Goal: Find specific page/section

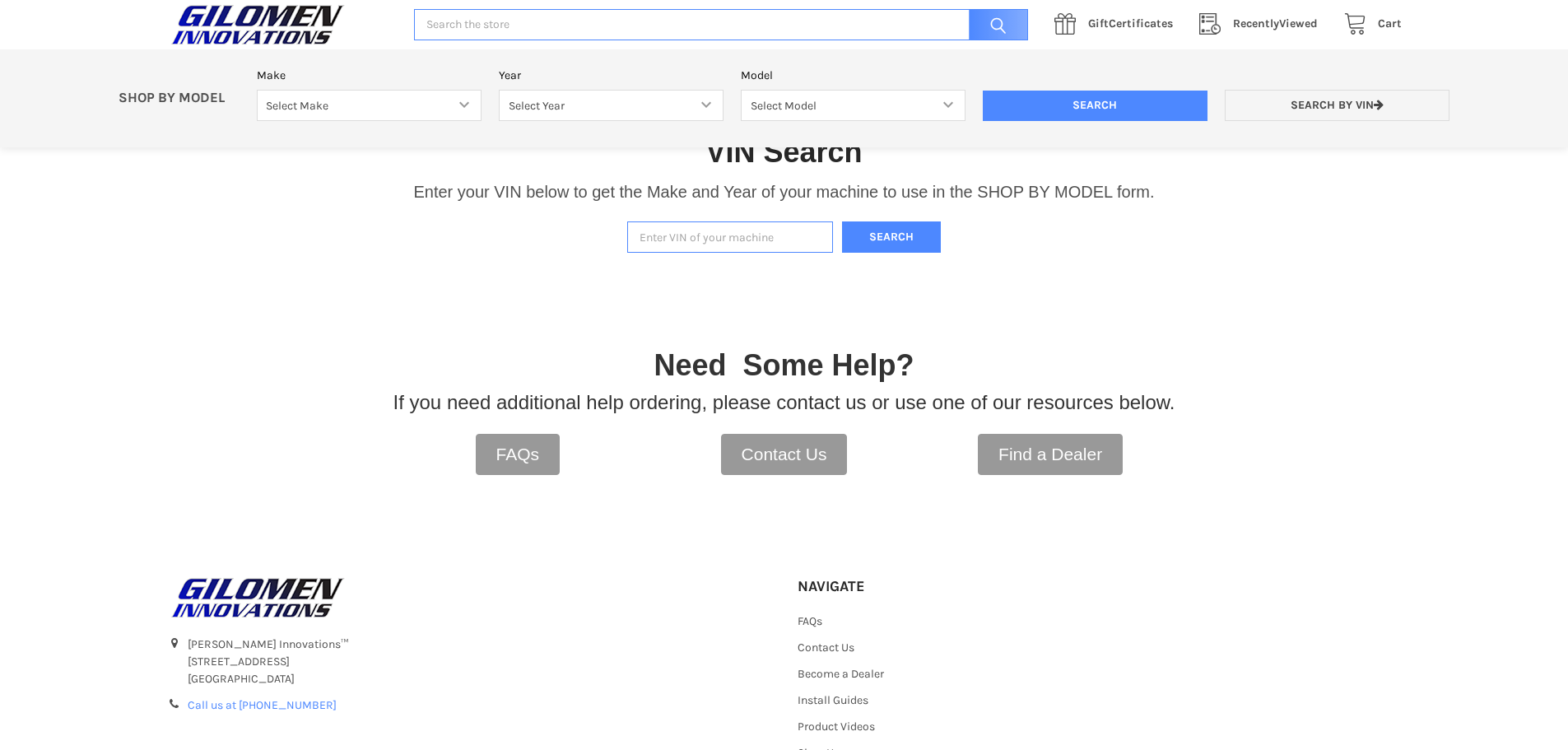
click at [676, 250] on input "Enter VIN of your machine" at bounding box center [730, 237] width 206 height 32
click at [674, 227] on input "Enter VIN of your machine" at bounding box center [730, 237] width 206 height 32
paste input "[US_VEHICLE_IDENTIFICATION_NUMBER]"
type input "[US_VEHICLE_IDENTIFICATION_NUMBER]"
click at [870, 234] on button "Search" at bounding box center [891, 237] width 99 height 32
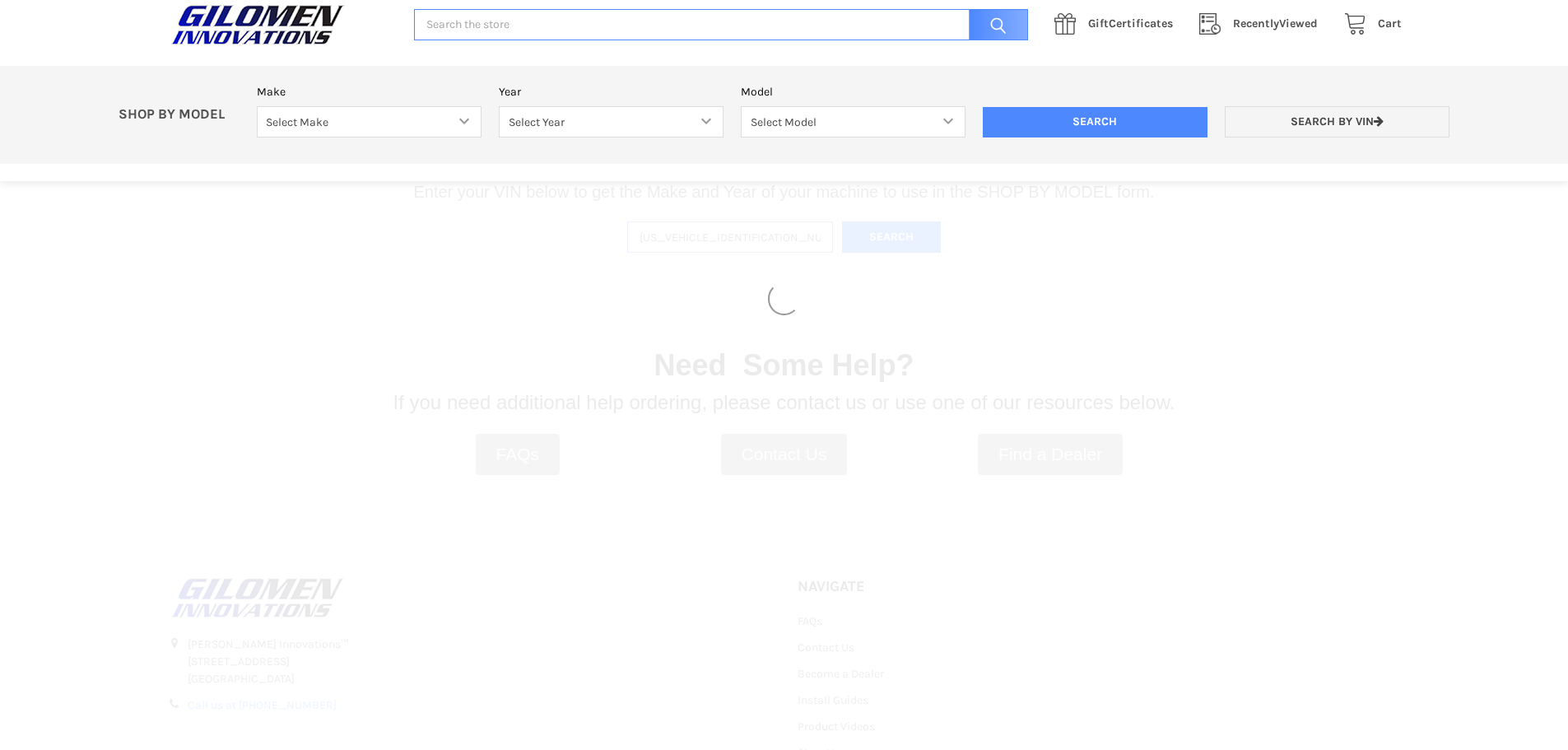
select select "330"
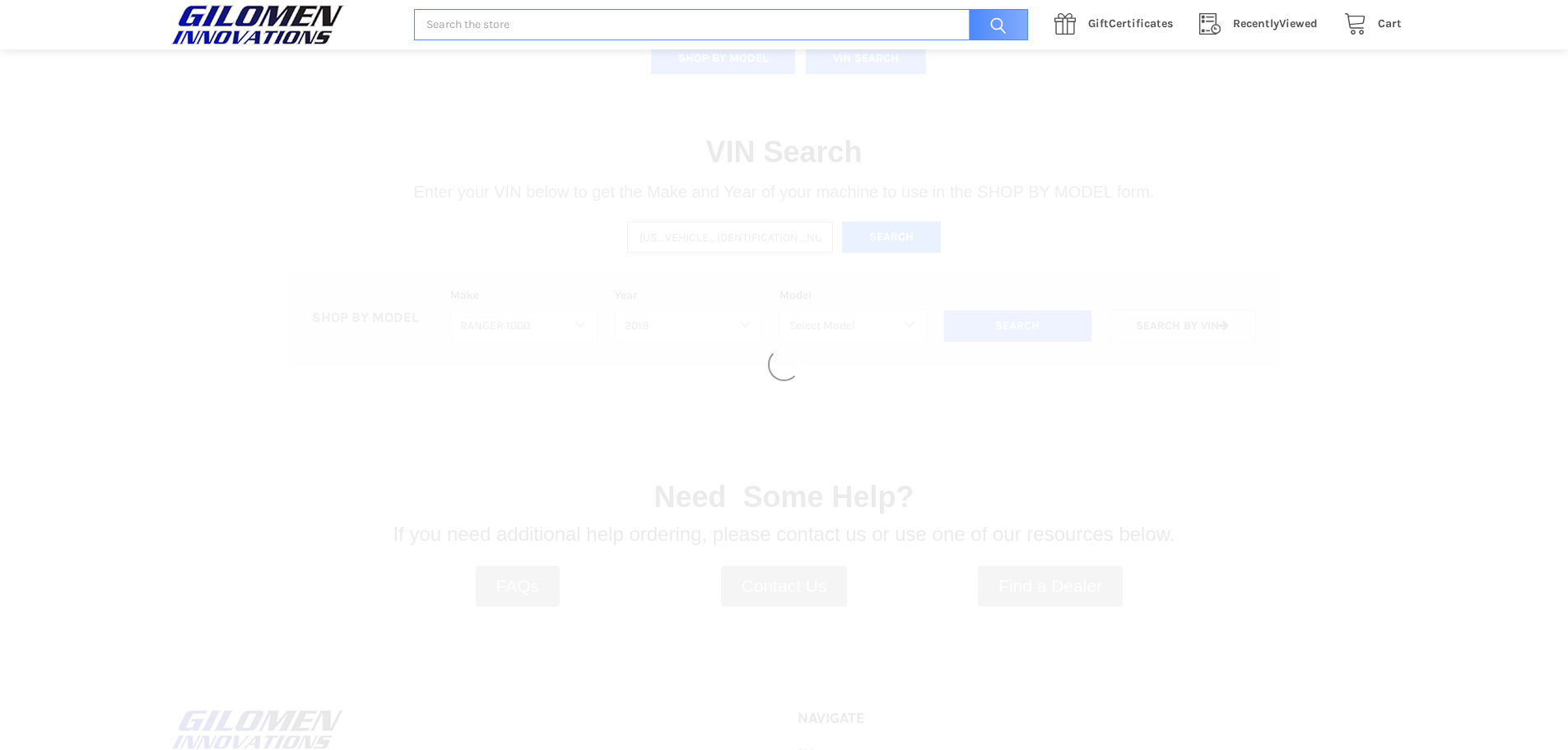
select select "333"
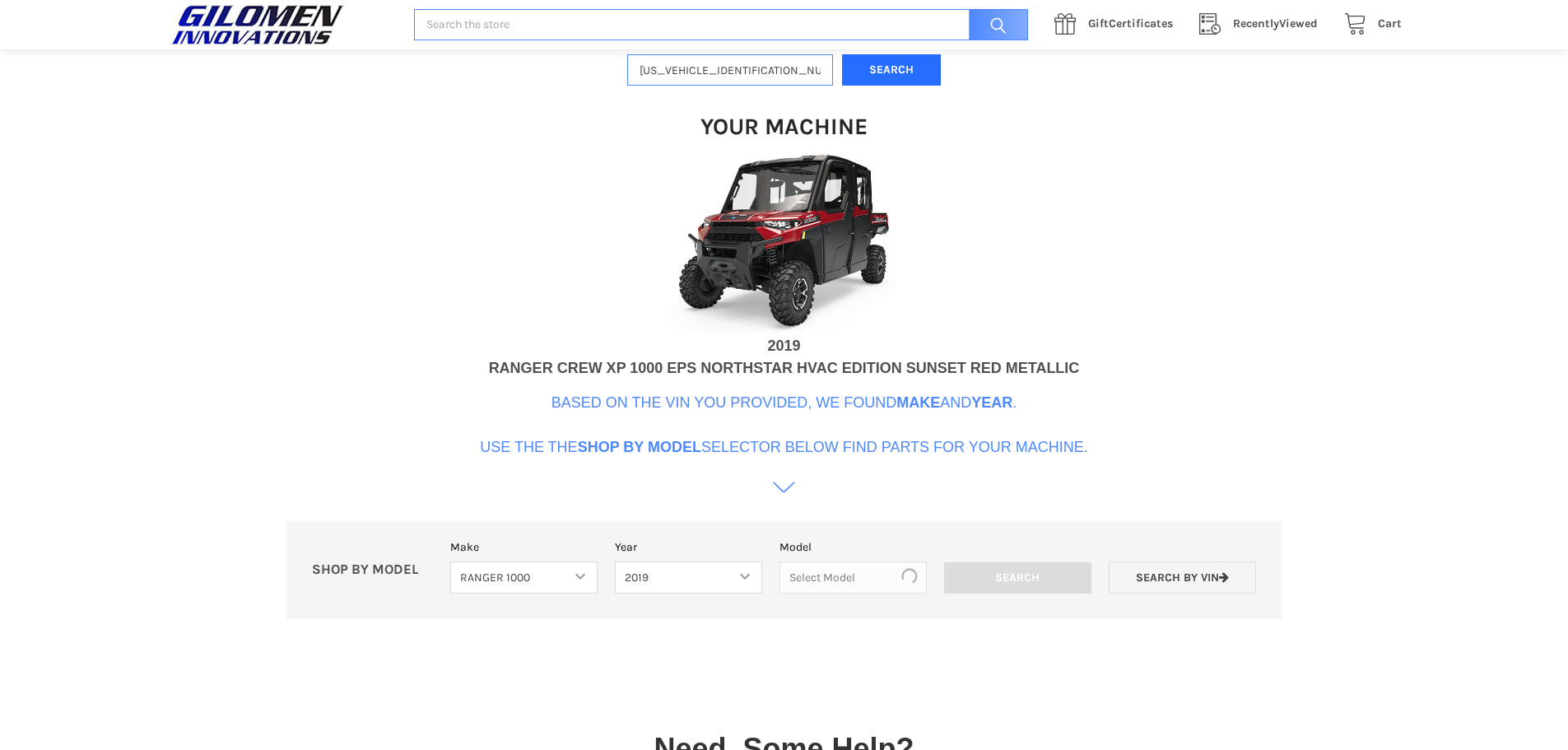
scroll to position [504, 0]
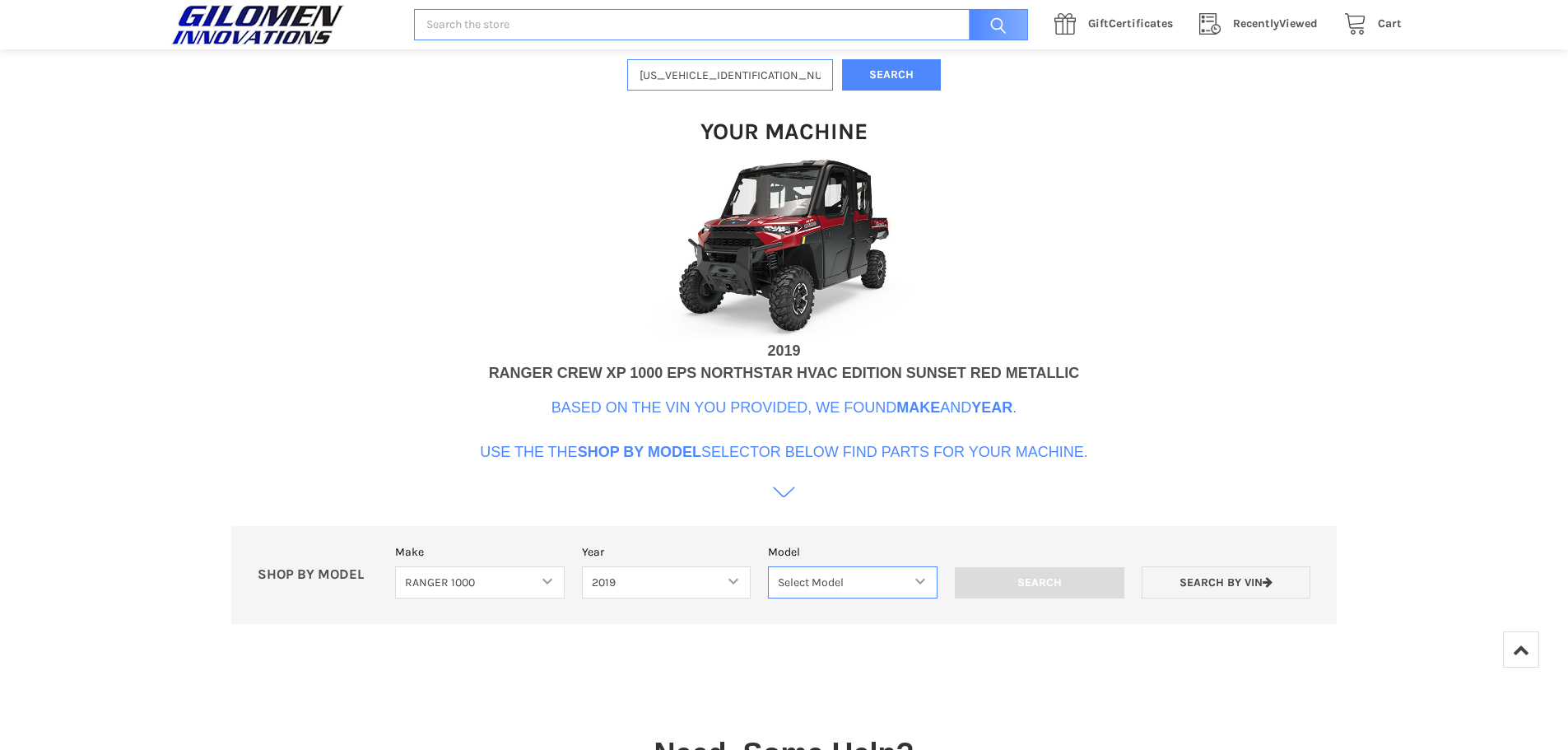
click at [906, 590] on select "Select Model Ranger 1000 XP Ranger 1000 Crew Ranger 1000 Northstar Ranger 1000 …" at bounding box center [853, 583] width 170 height 32
select select "121"
click at [768, 567] on select "Select Model Ranger 1000 XP Ranger 1000 Crew Ranger 1000 Northstar Ranger 1000 …" at bounding box center [853, 583] width 170 height 32
click at [1059, 574] on input "Search" at bounding box center [1040, 584] width 170 height 32
